Goal: Transaction & Acquisition: Purchase product/service

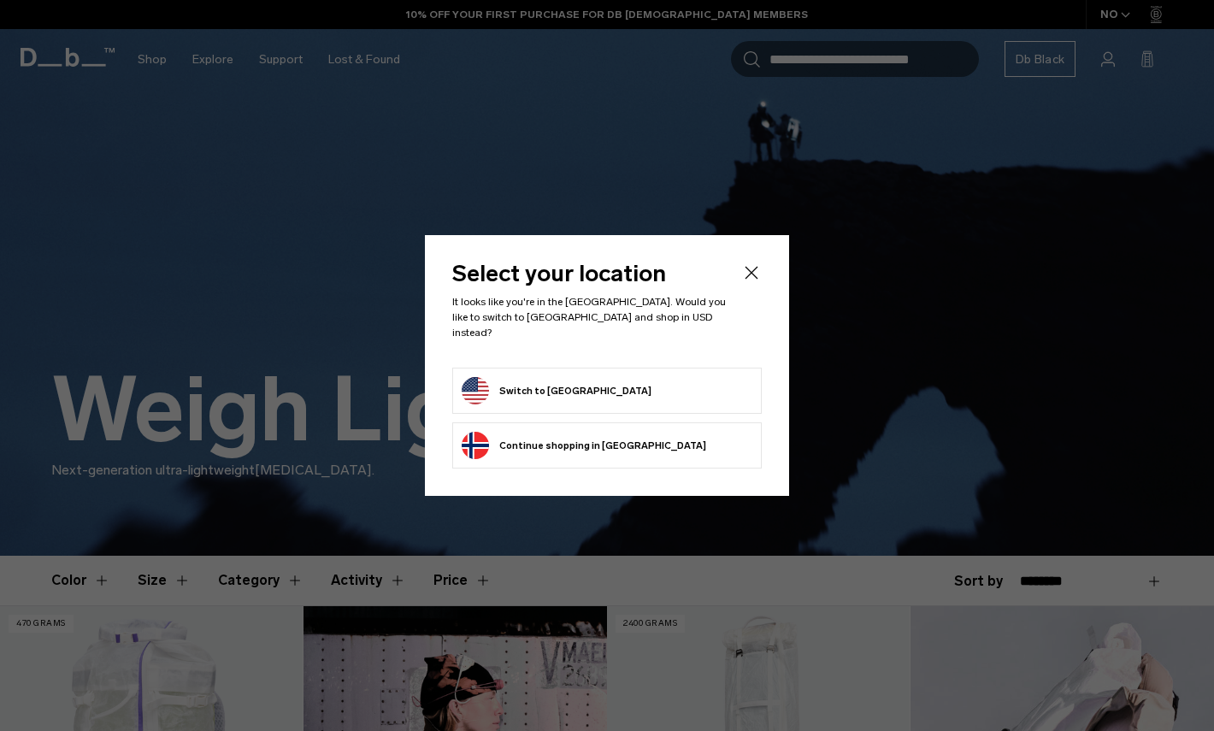
click at [748, 276] on icon "Close" at bounding box center [751, 272] width 13 height 13
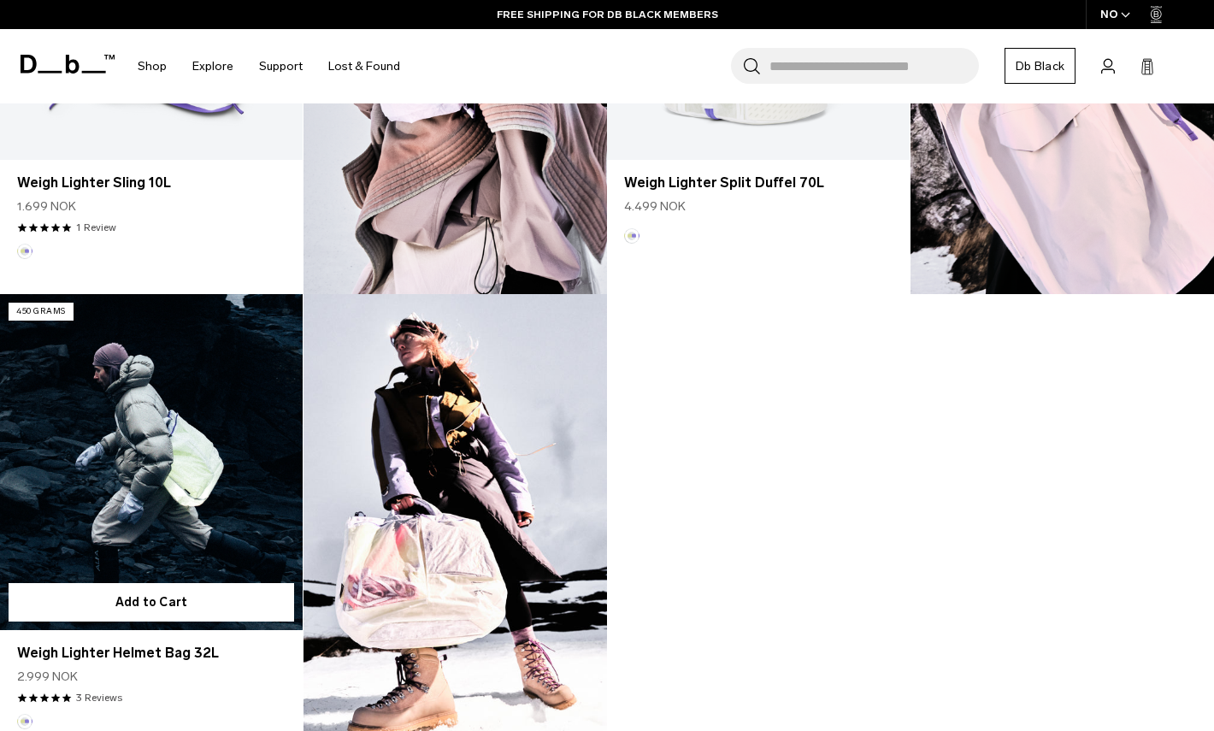
scroll to position [1324, 0]
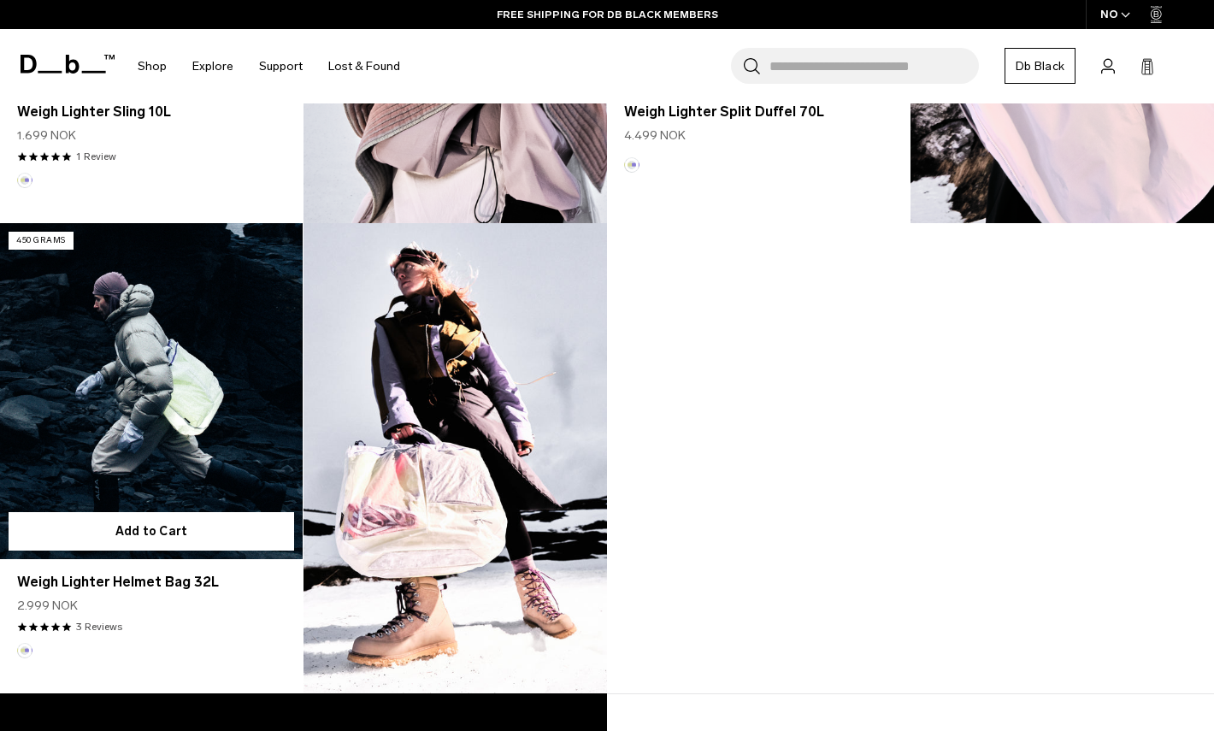
click at [104, 444] on link "Weigh Lighter Helmet Bag 32L" at bounding box center [151, 391] width 303 height 336
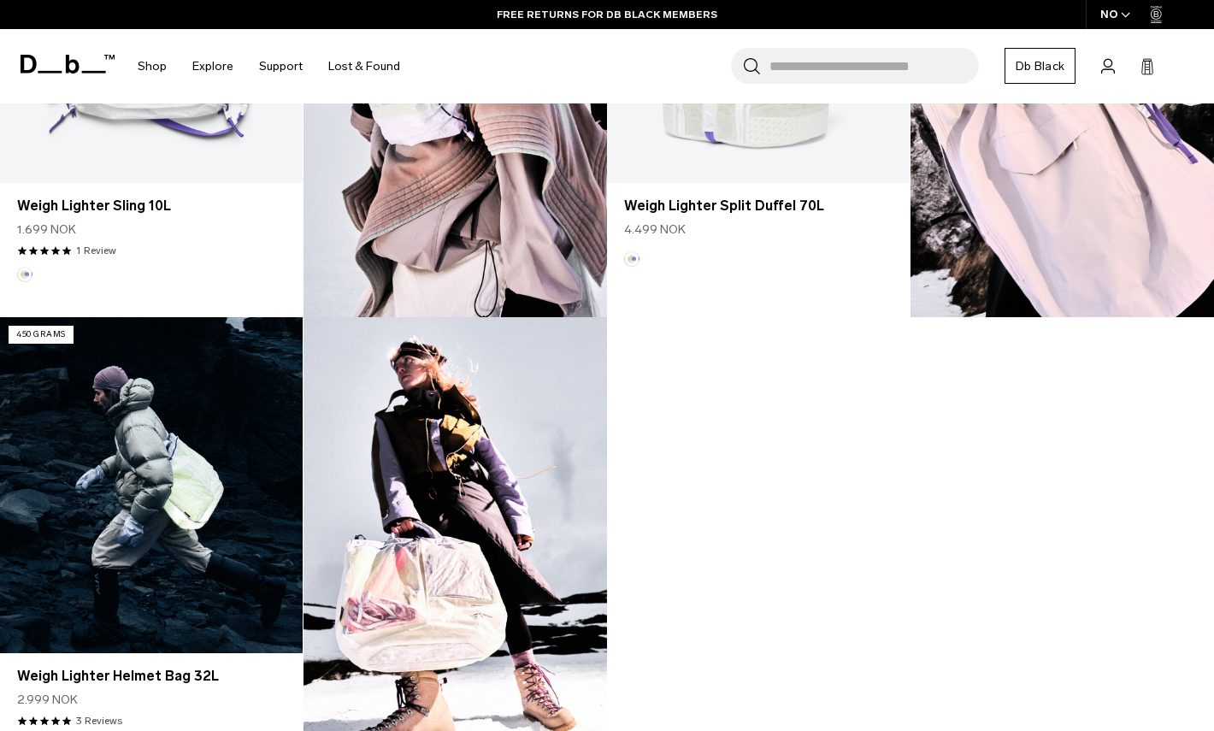
scroll to position [1023, 0]
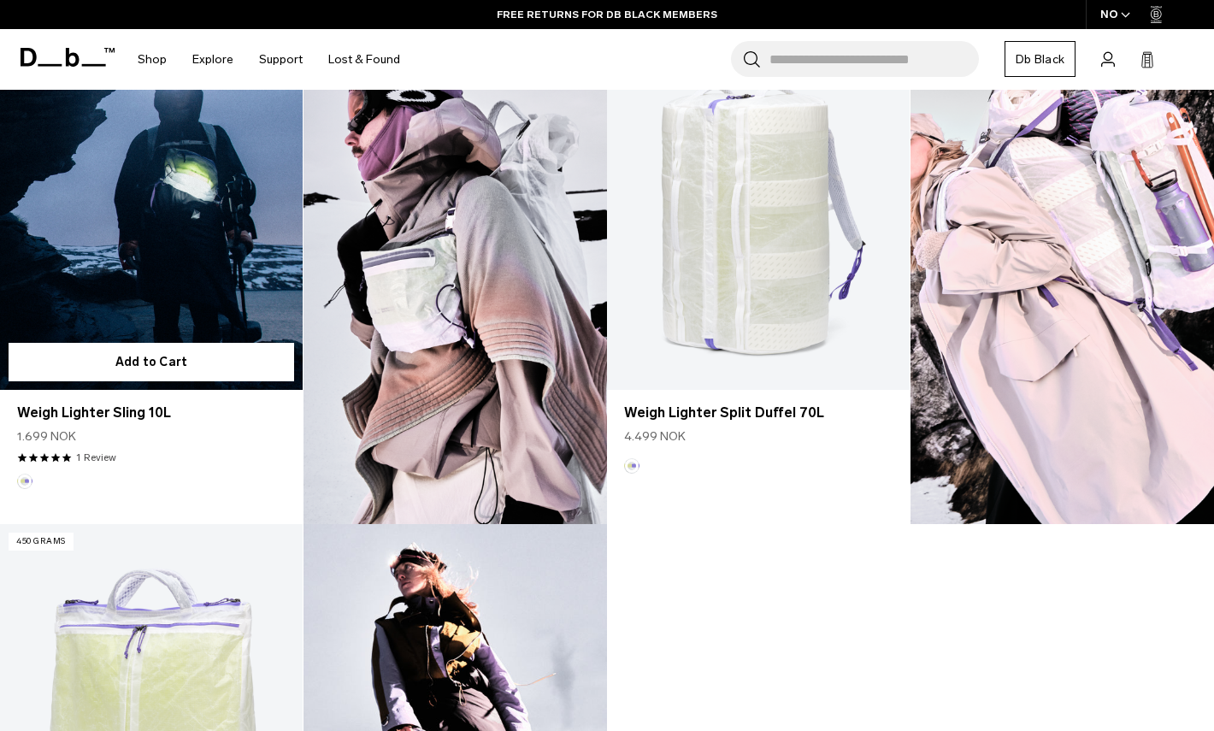
click at [179, 185] on link "Weigh Lighter Sling 10L" at bounding box center [151, 222] width 303 height 336
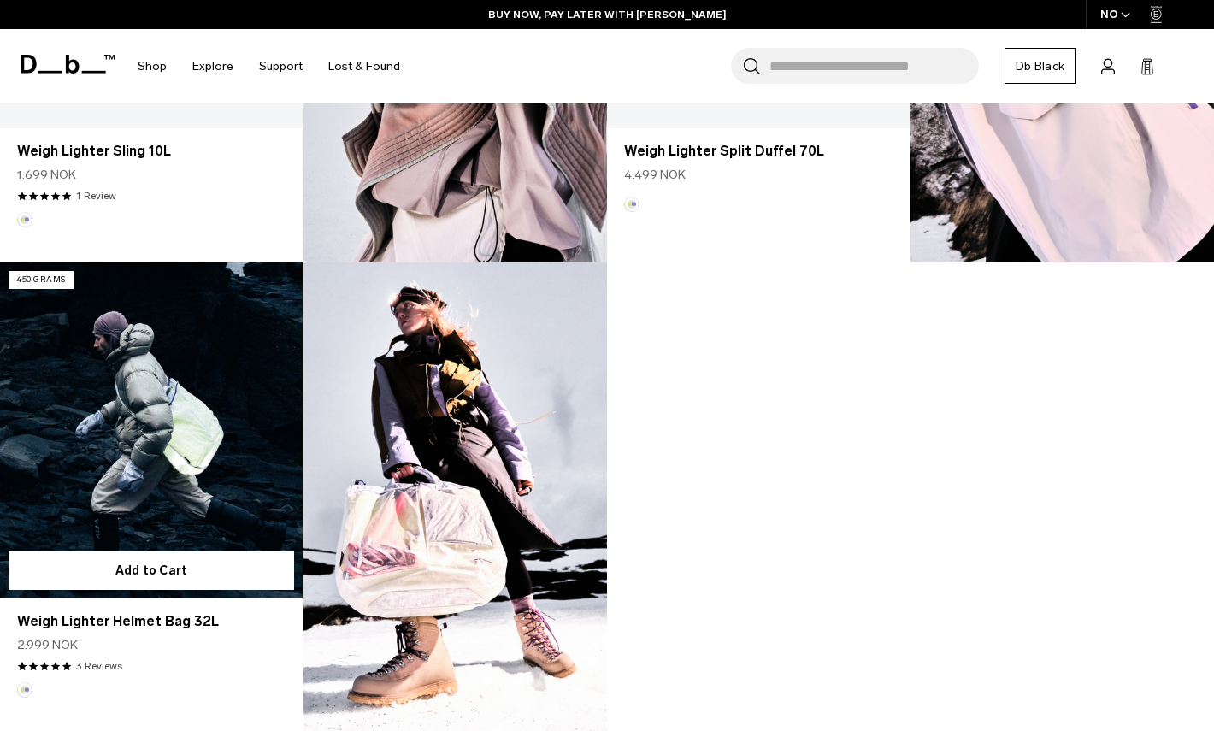
scroll to position [1302, 0]
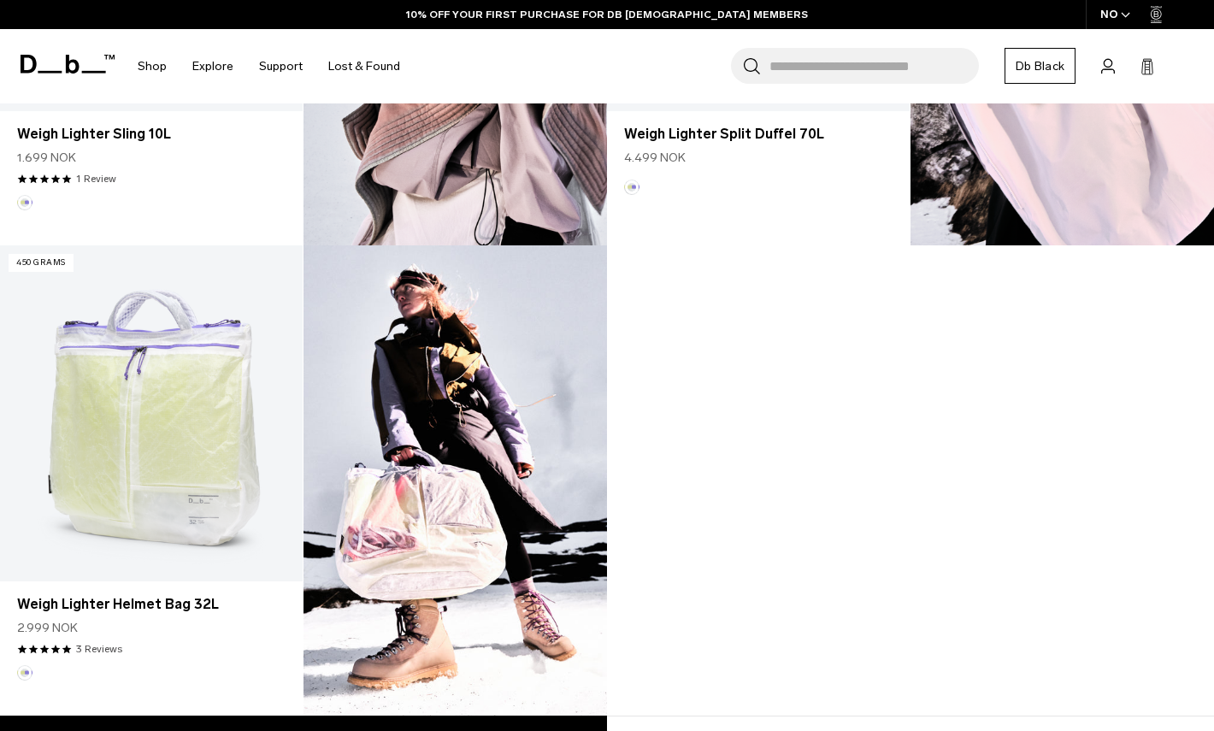
click at [1102, 19] on div "NO" at bounding box center [1115, 14] width 60 height 29
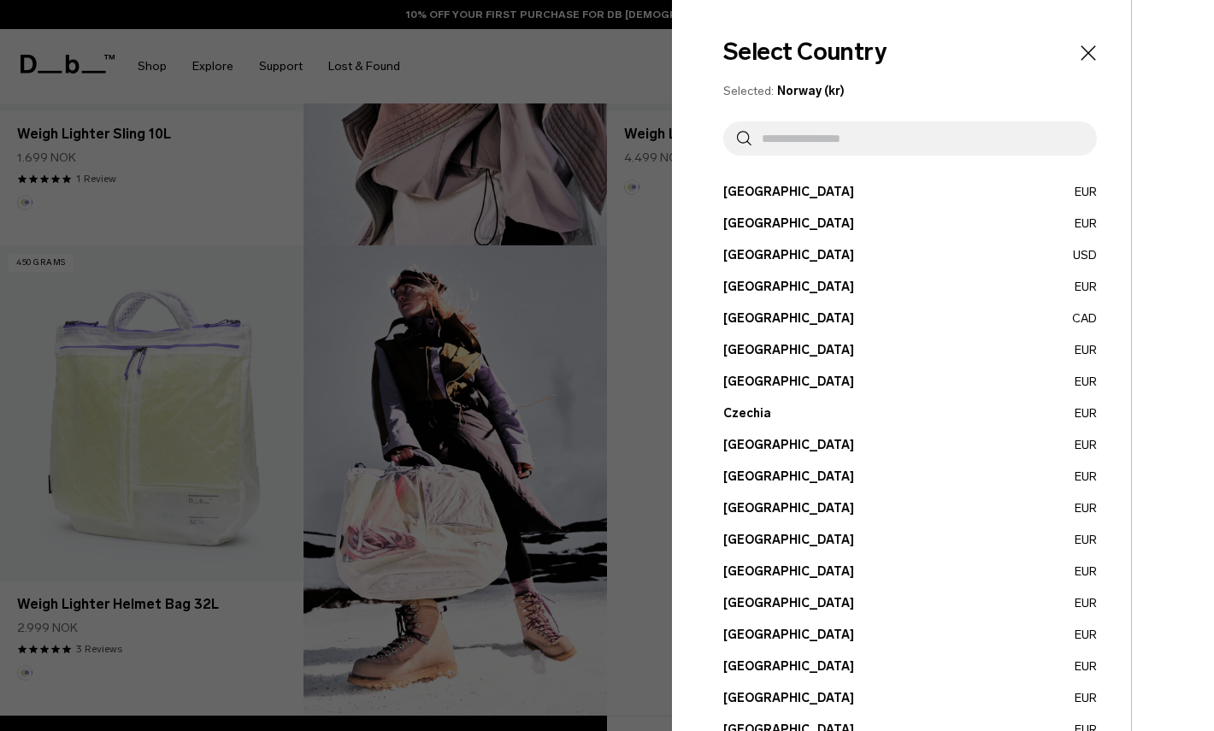
scroll to position [530, 0]
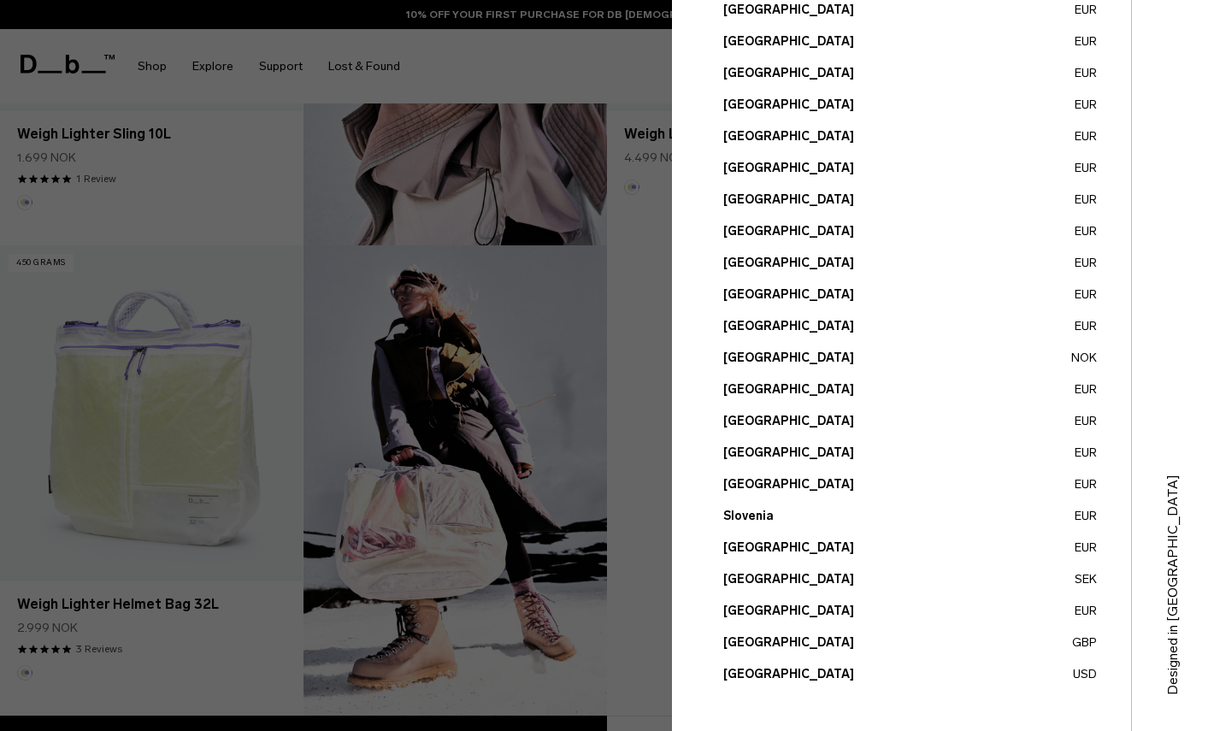
click at [744, 673] on button "United States USD" at bounding box center [909, 674] width 373 height 18
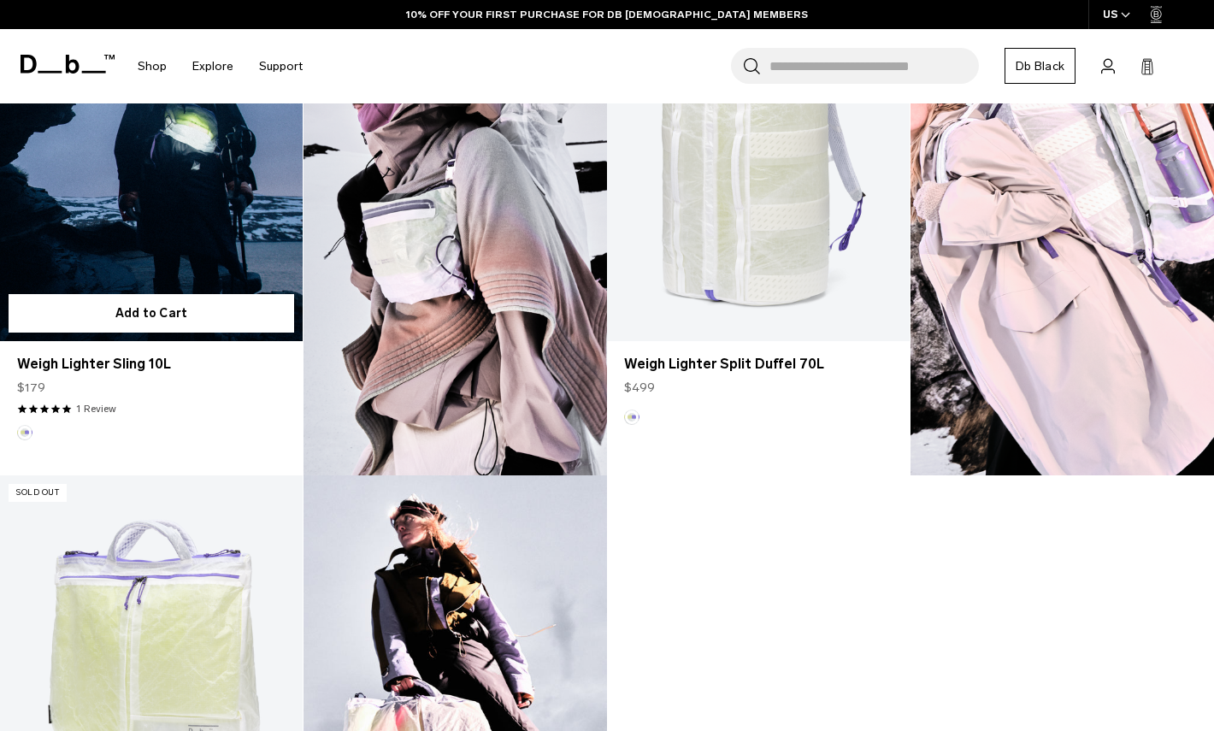
scroll to position [1373, 0]
